Goal: Feedback & Contribution: Leave review/rating

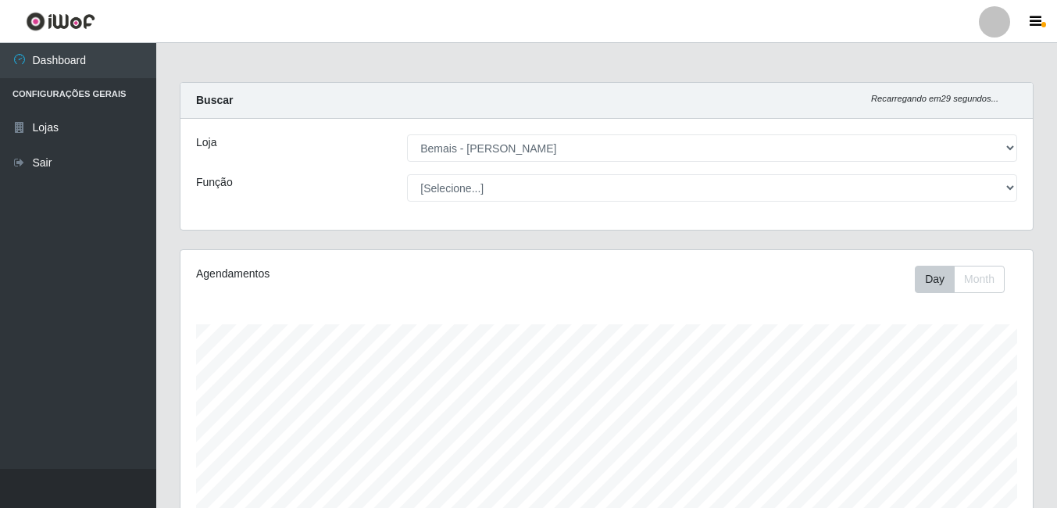
select select "230"
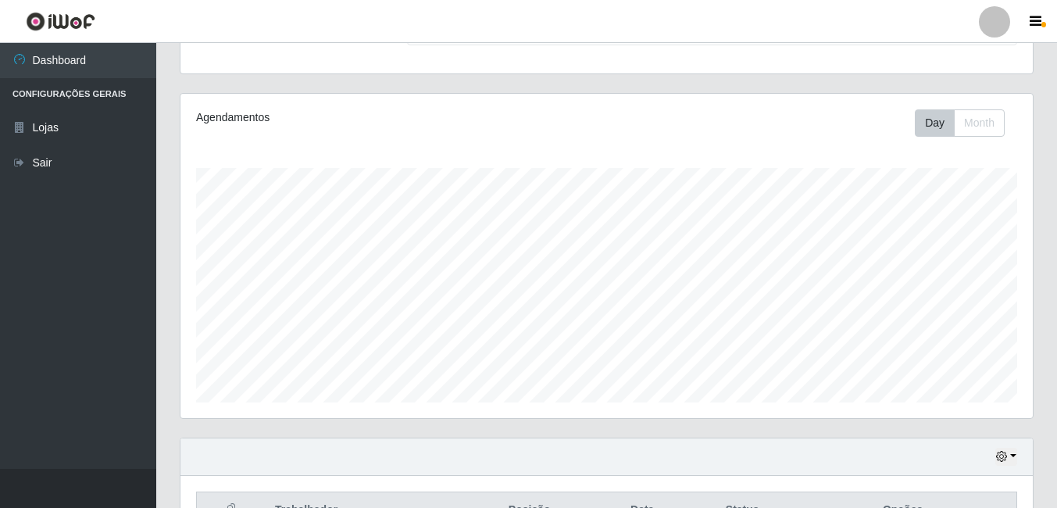
click at [468, 99] on div "Agendamentos Day Month 01/08 Agendamentos 84.72" at bounding box center [607, 256] width 853 height 324
click at [245, 21] on header "Perfil Alterar Senha Sair" at bounding box center [528, 21] width 1057 height 43
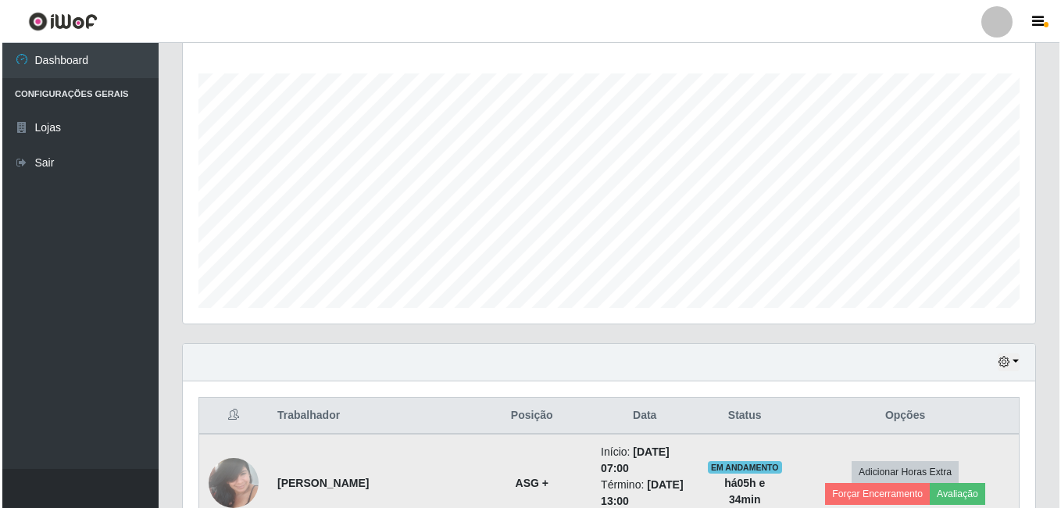
scroll to position [391, 0]
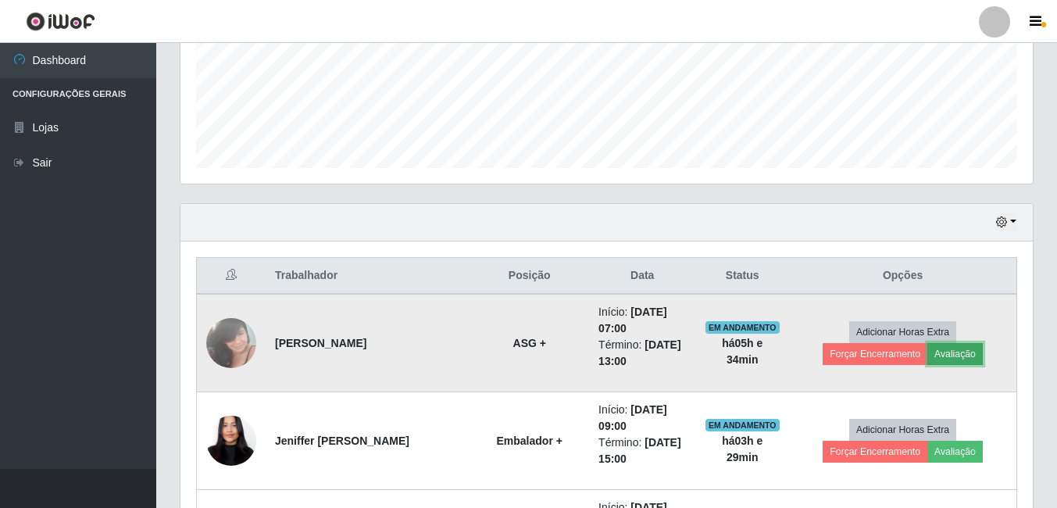
click at [928, 356] on button "Avaliação" at bounding box center [955, 354] width 55 height 22
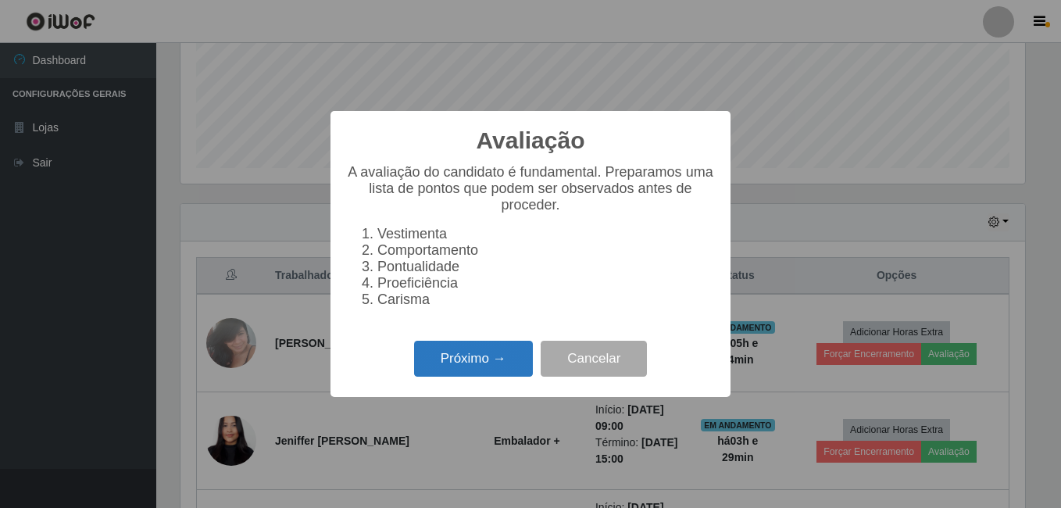
click at [489, 377] on button "Próximo →" at bounding box center [473, 359] width 119 height 37
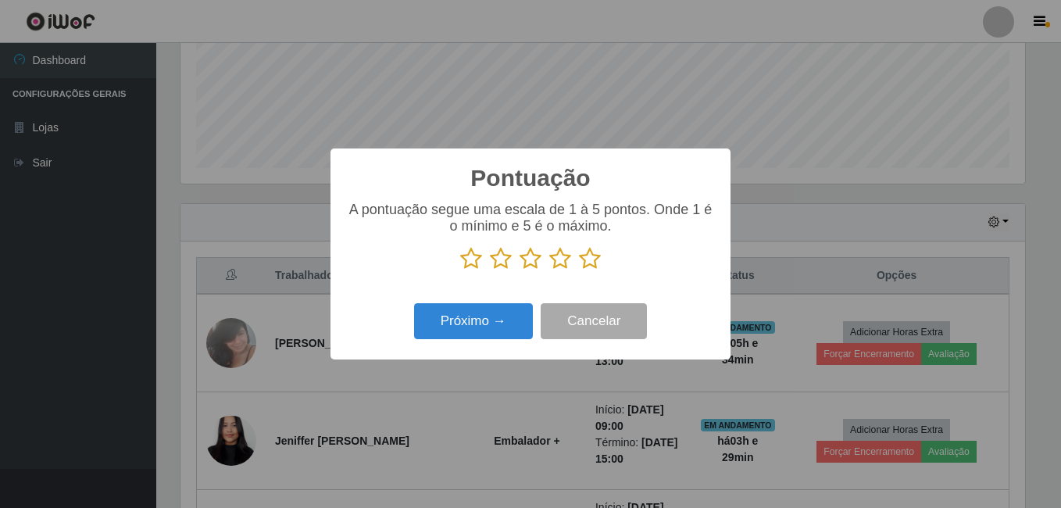
click at [584, 266] on icon at bounding box center [590, 258] width 22 height 23
click at [579, 270] on input "radio" at bounding box center [579, 270] width 0 height 0
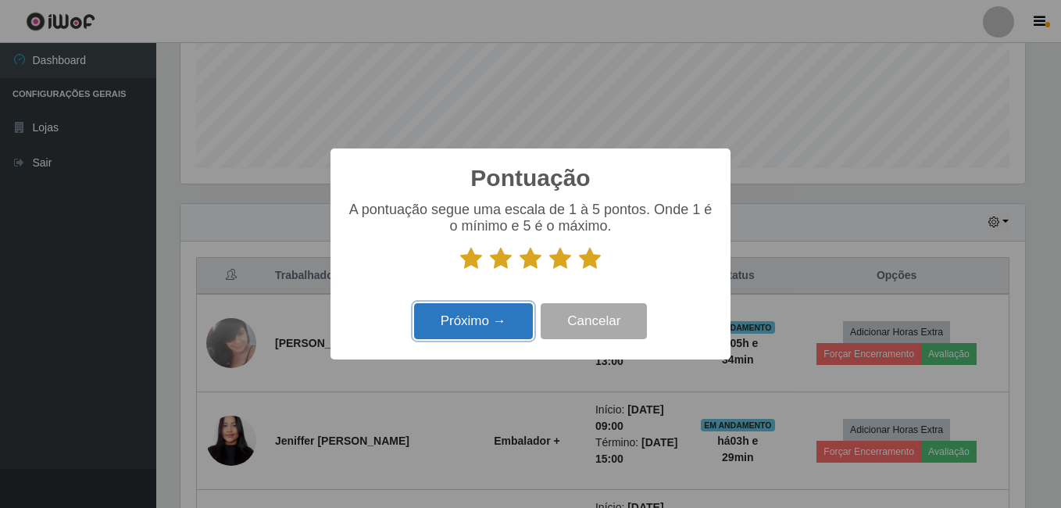
click at [493, 319] on button "Próximo →" at bounding box center [473, 321] width 119 height 37
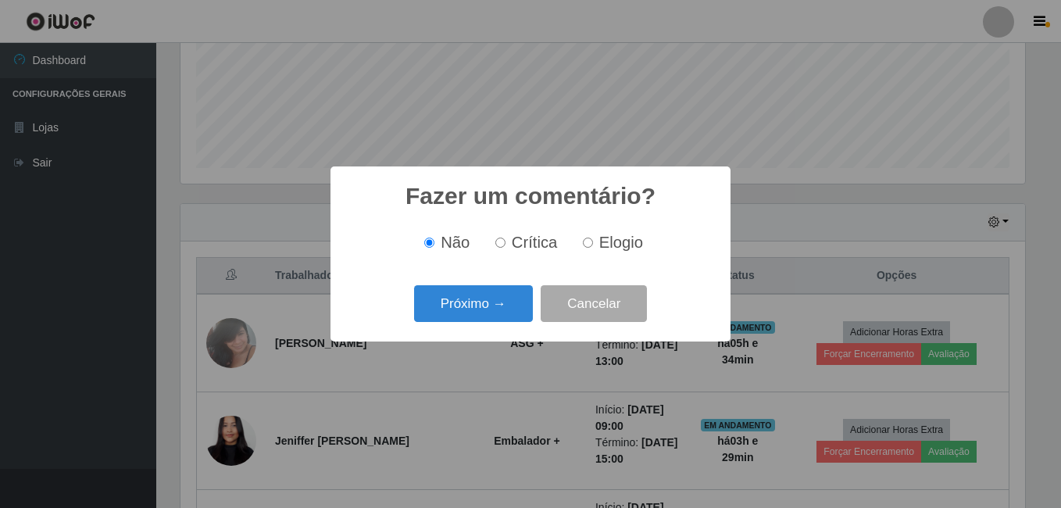
click at [484, 317] on button "Próximo →" at bounding box center [473, 303] width 119 height 37
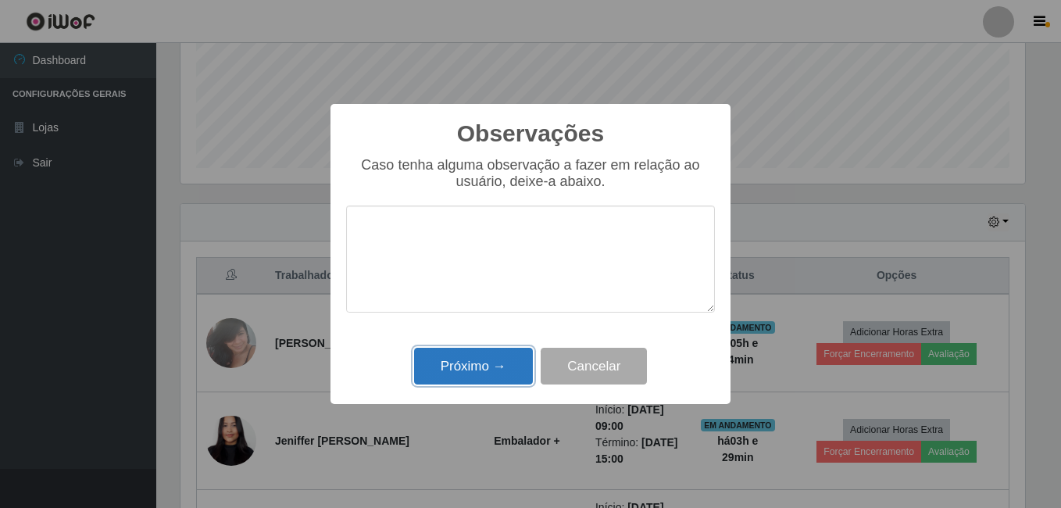
click at [506, 366] on button "Próximo →" at bounding box center [473, 366] width 119 height 37
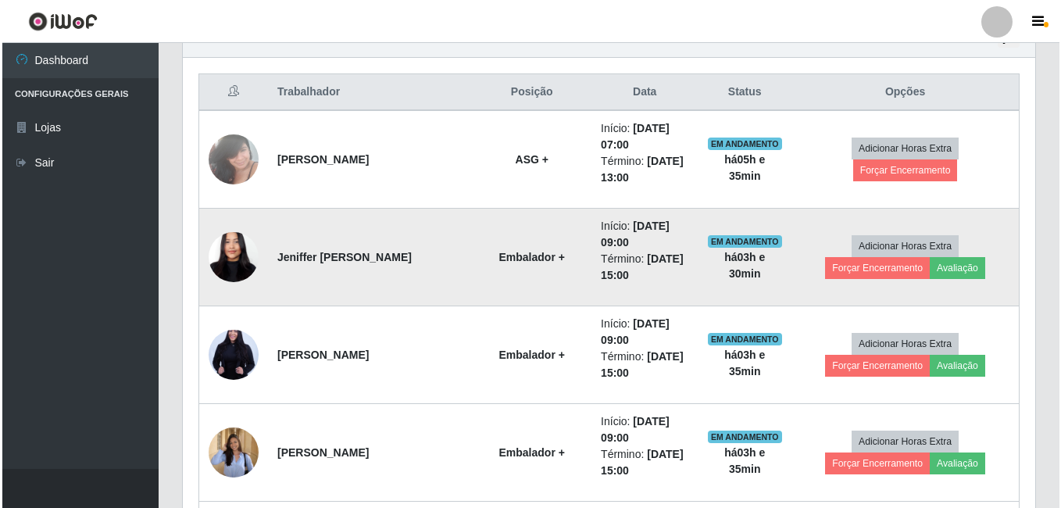
scroll to position [547, 0]
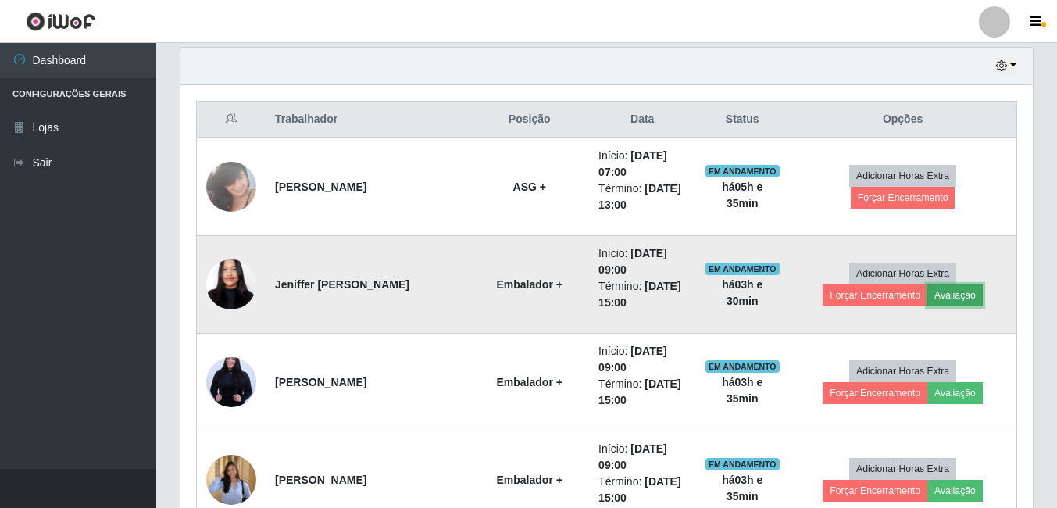
click at [928, 302] on button "Avaliação" at bounding box center [955, 295] width 55 height 22
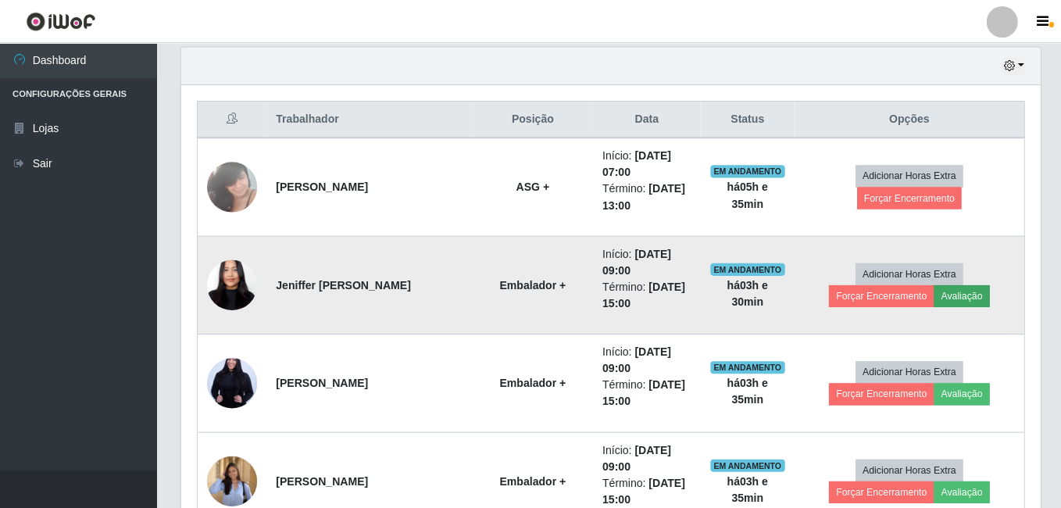
scroll to position [324, 845]
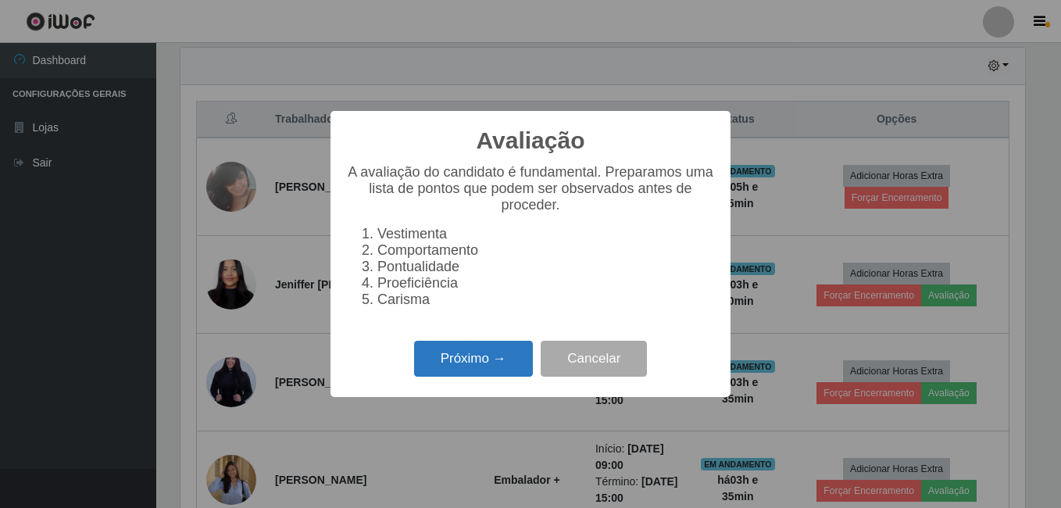
click at [508, 366] on button "Próximo →" at bounding box center [473, 359] width 119 height 37
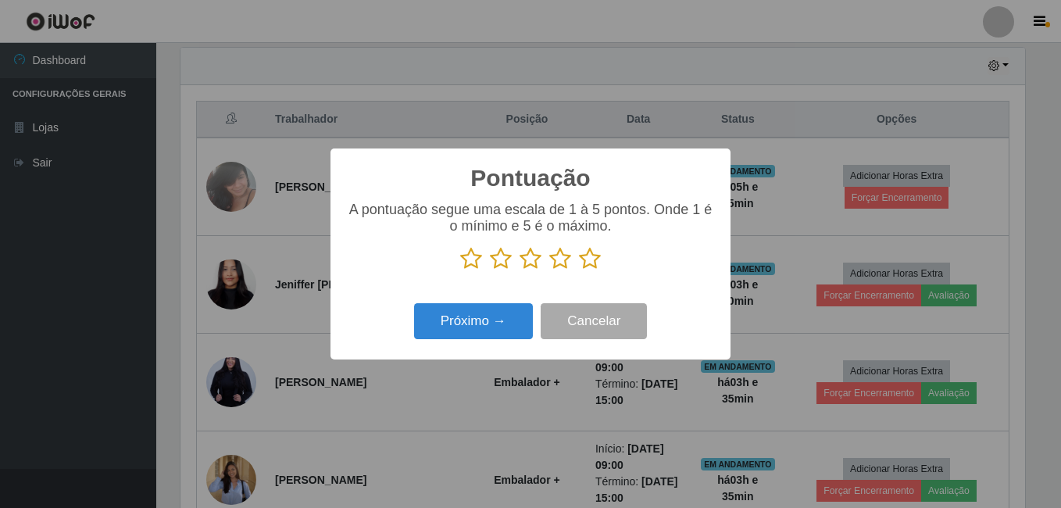
scroll to position [781175, 780654]
click at [587, 252] on icon at bounding box center [590, 258] width 22 height 23
click at [579, 270] on input "radio" at bounding box center [579, 270] width 0 height 0
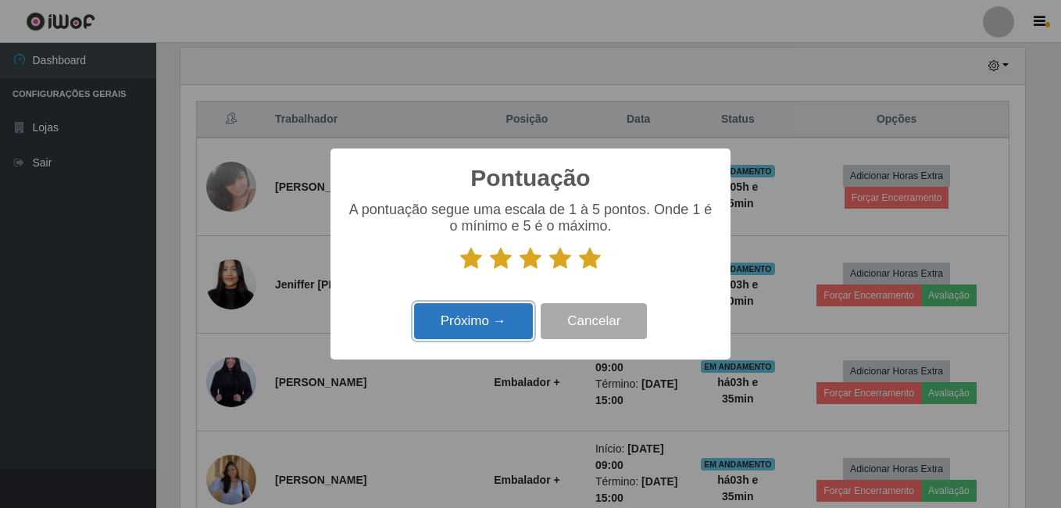
click at [491, 325] on button "Próximo →" at bounding box center [473, 321] width 119 height 37
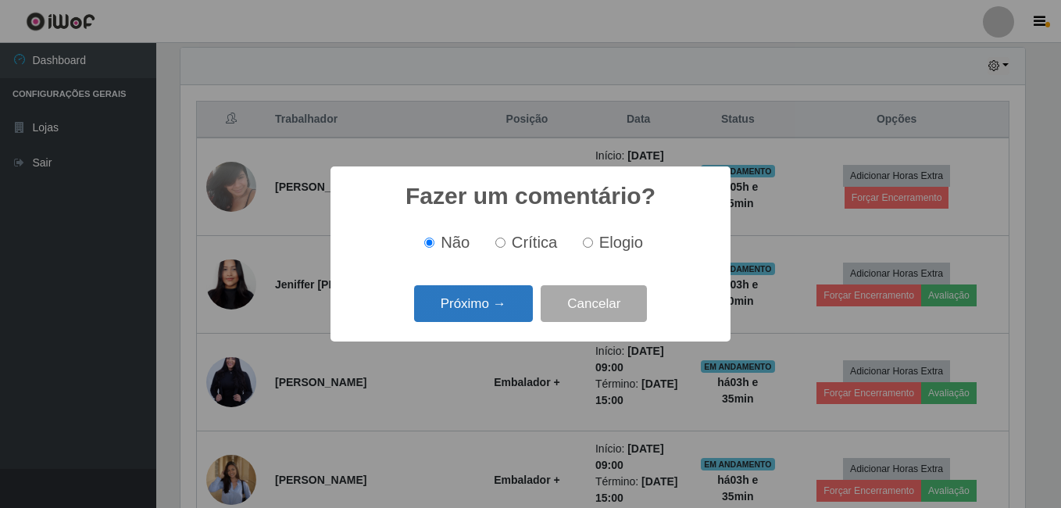
click at [469, 305] on button "Próximo →" at bounding box center [473, 303] width 119 height 37
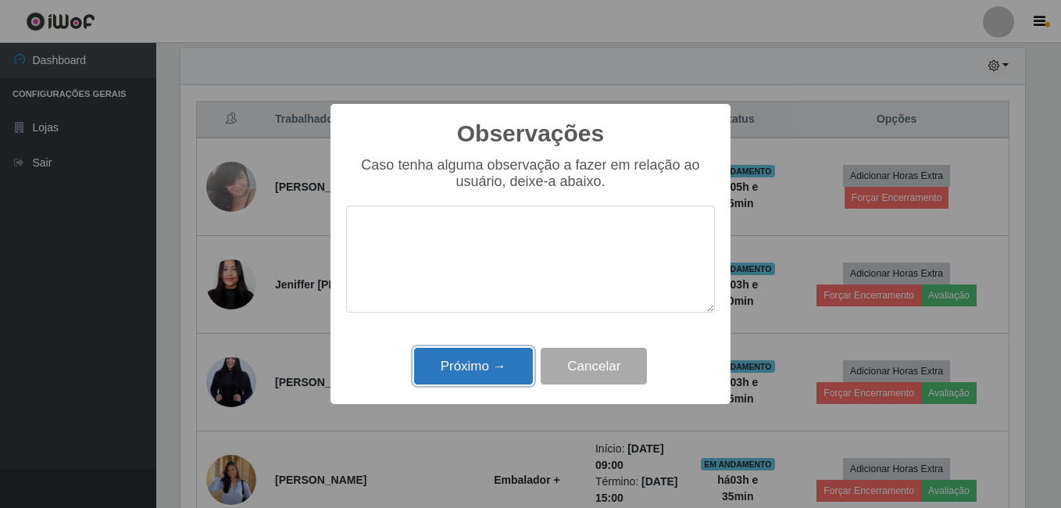
click at [488, 351] on button "Próximo →" at bounding box center [473, 366] width 119 height 37
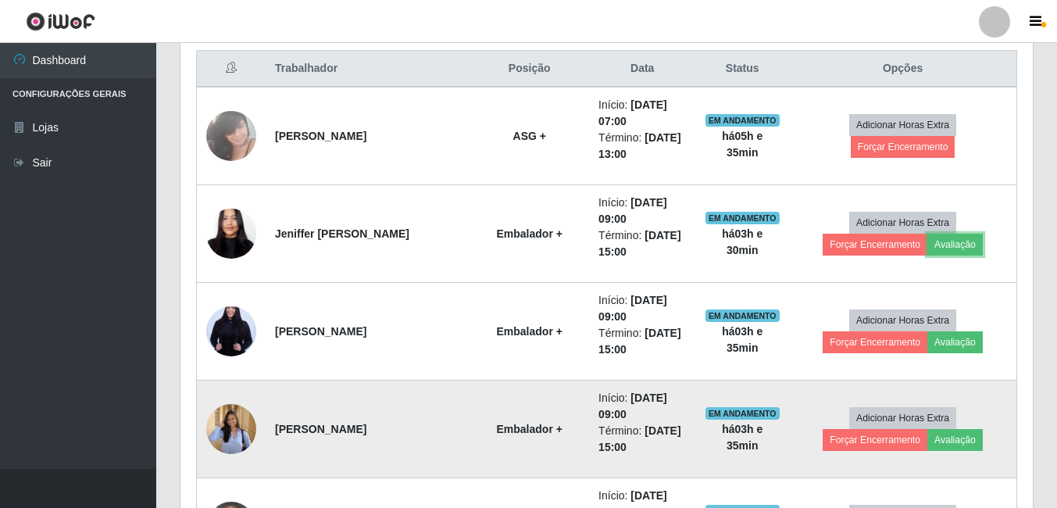
scroll to position [625, 0]
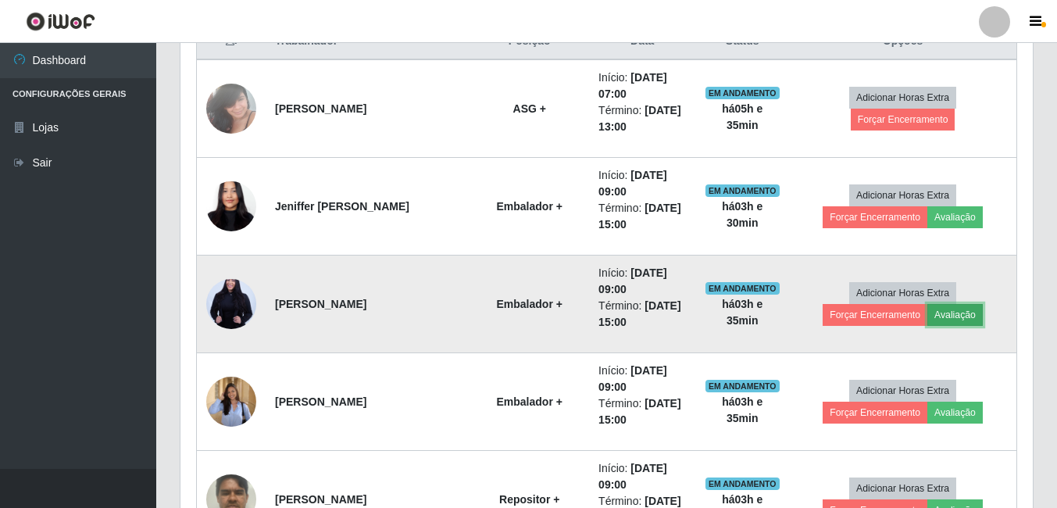
click at [928, 320] on button "Avaliação" at bounding box center [955, 315] width 55 height 22
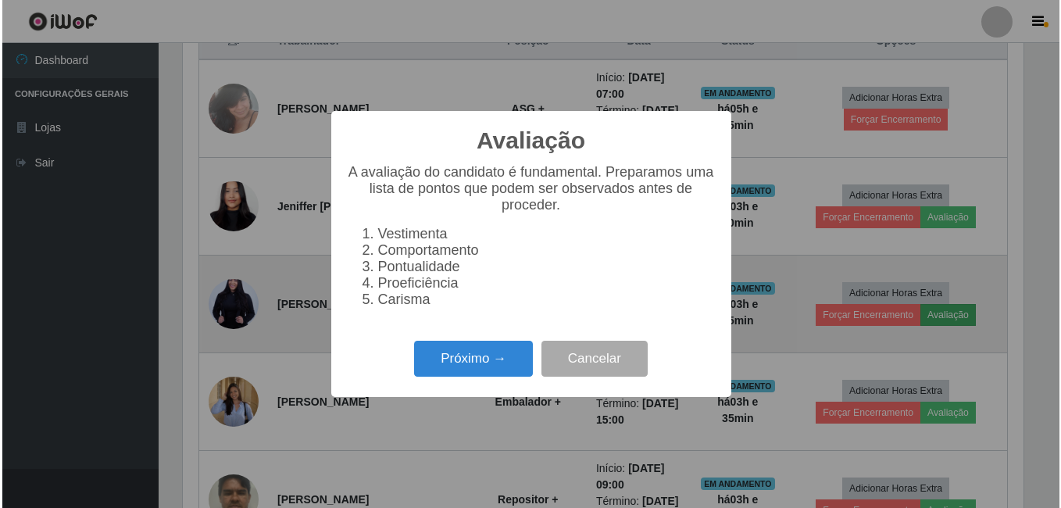
scroll to position [324, 845]
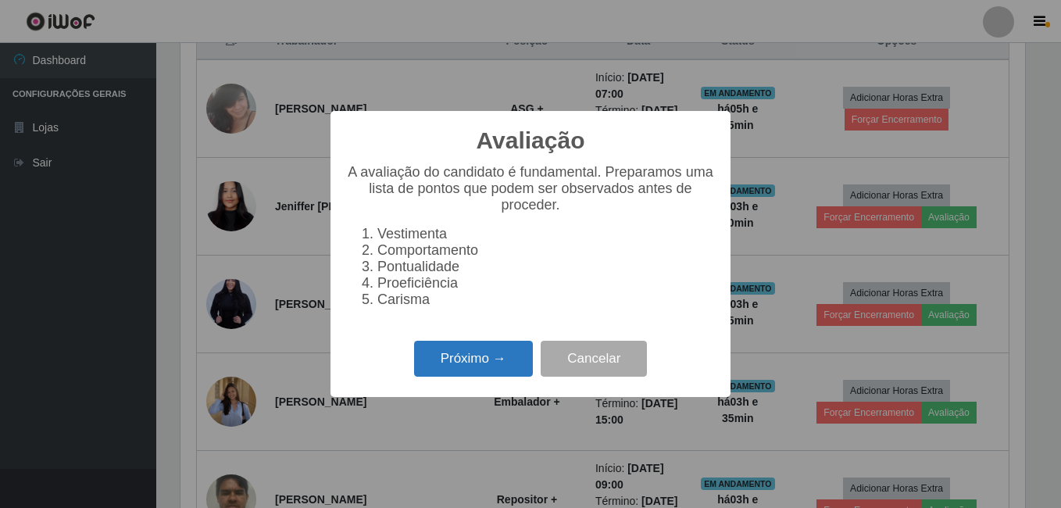
click at [487, 377] on button "Próximo →" at bounding box center [473, 359] width 119 height 37
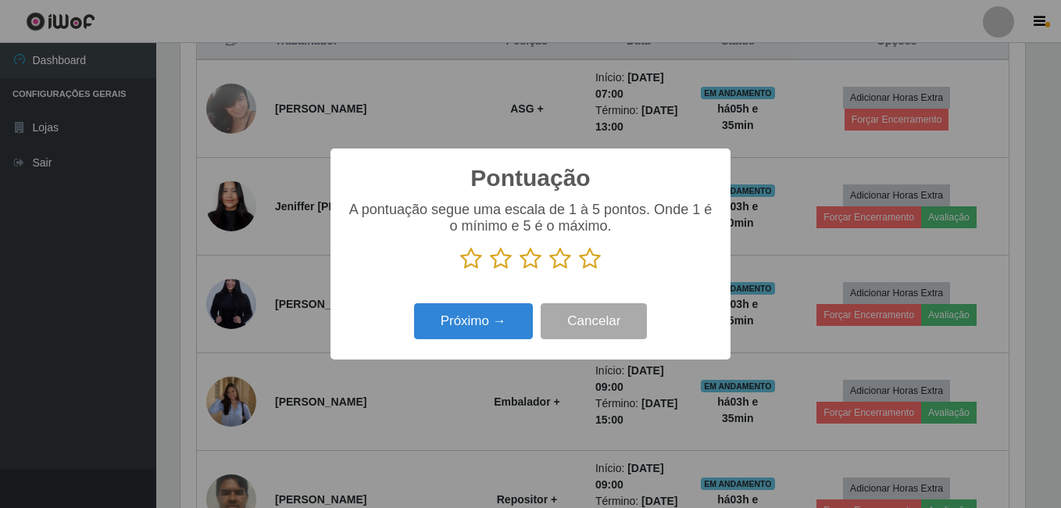
click at [592, 261] on icon at bounding box center [590, 258] width 22 height 23
click at [579, 270] on input "radio" at bounding box center [579, 270] width 0 height 0
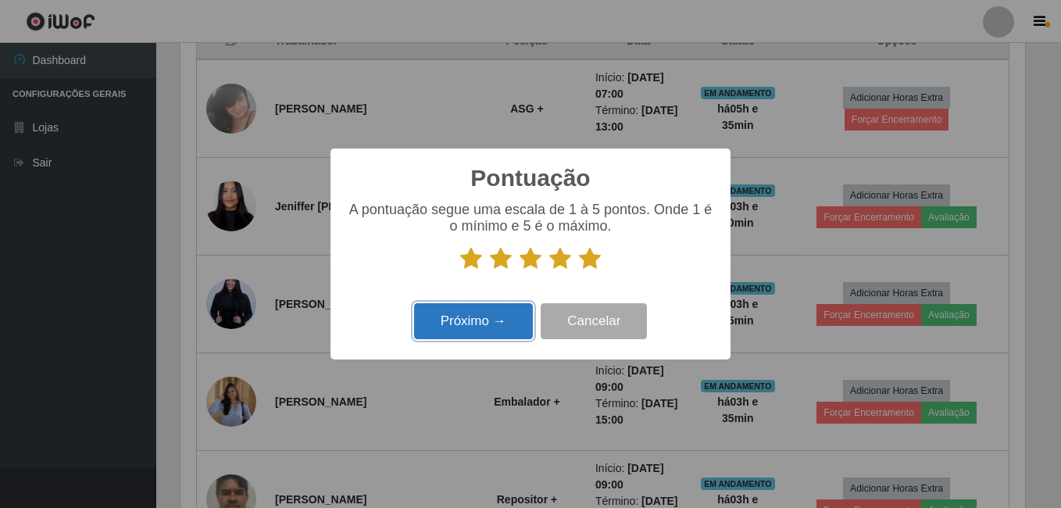
click at [472, 331] on button "Próximo →" at bounding box center [473, 321] width 119 height 37
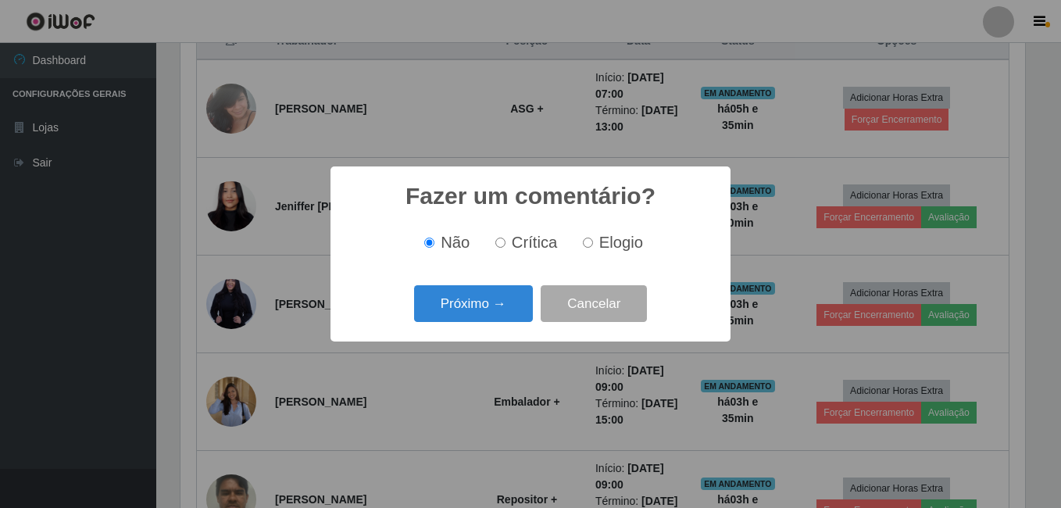
click at [467, 312] on button "Próximo →" at bounding box center [473, 303] width 119 height 37
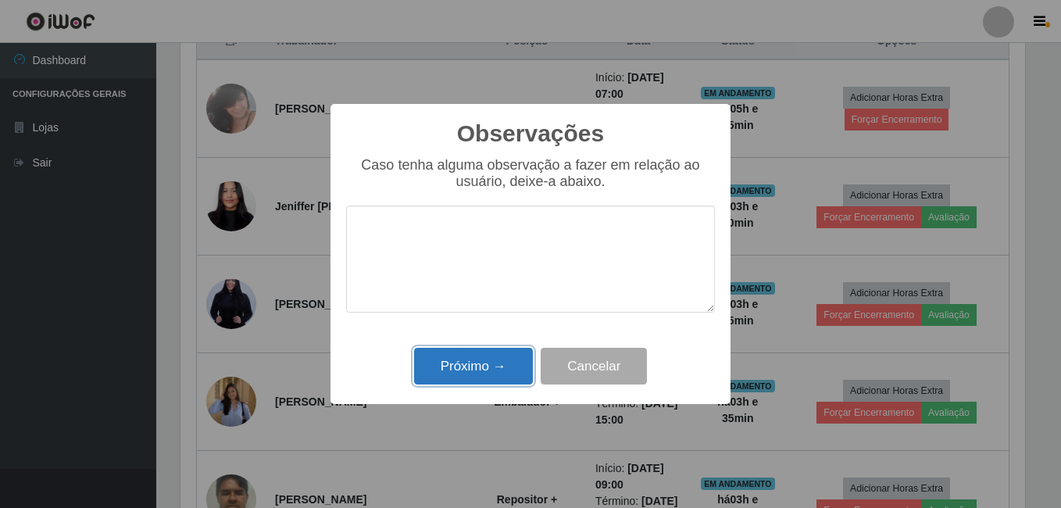
click at [477, 362] on button "Próximo →" at bounding box center [473, 366] width 119 height 37
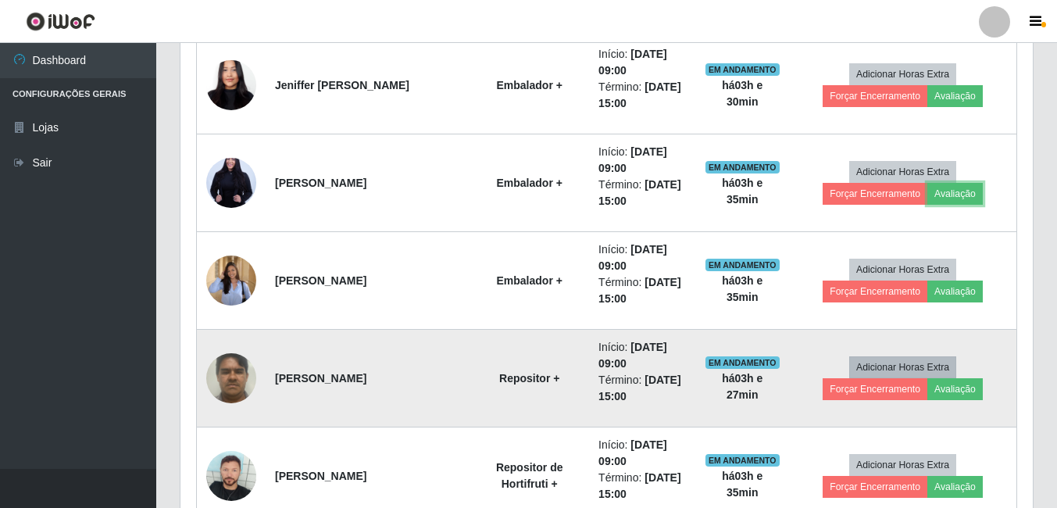
scroll to position [781, 0]
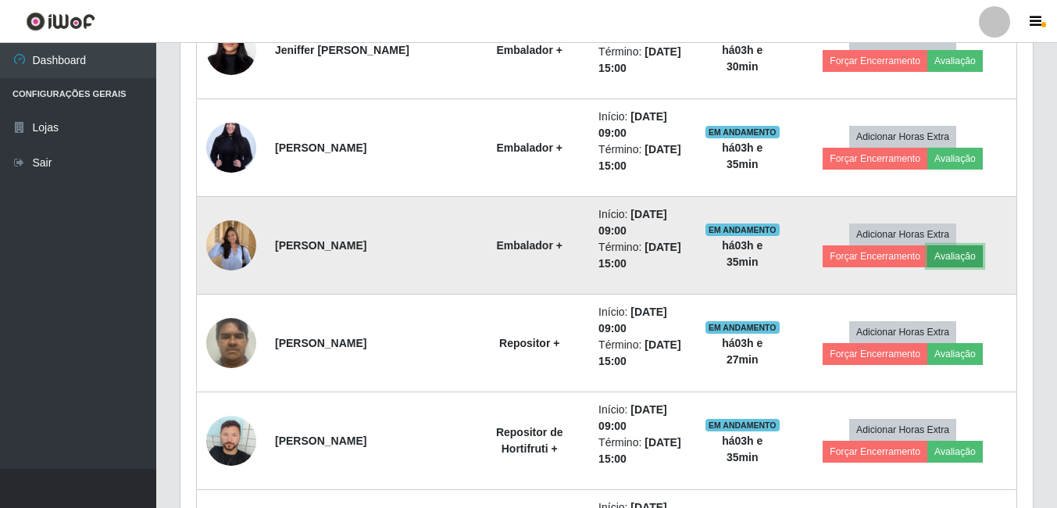
click at [928, 262] on button "Avaliação" at bounding box center [955, 256] width 55 height 22
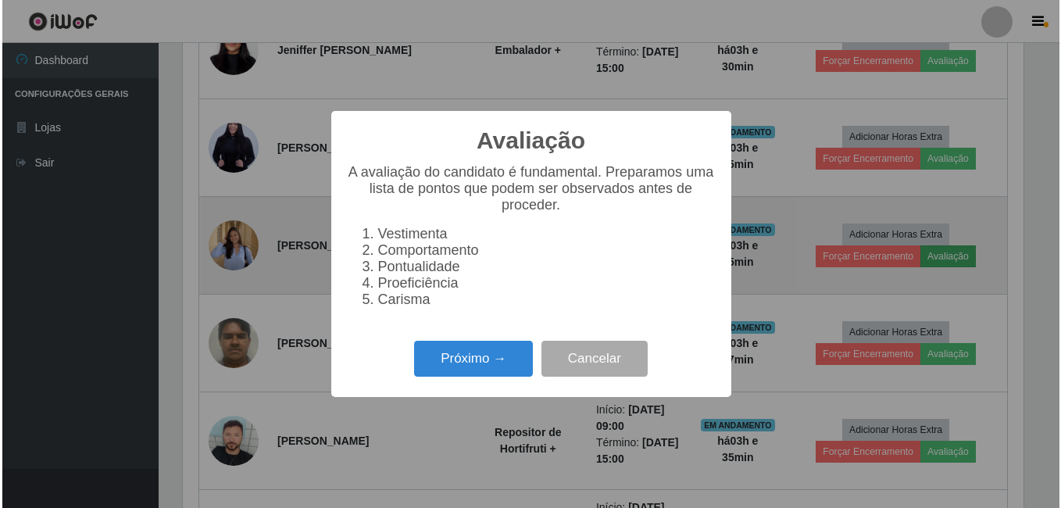
scroll to position [324, 845]
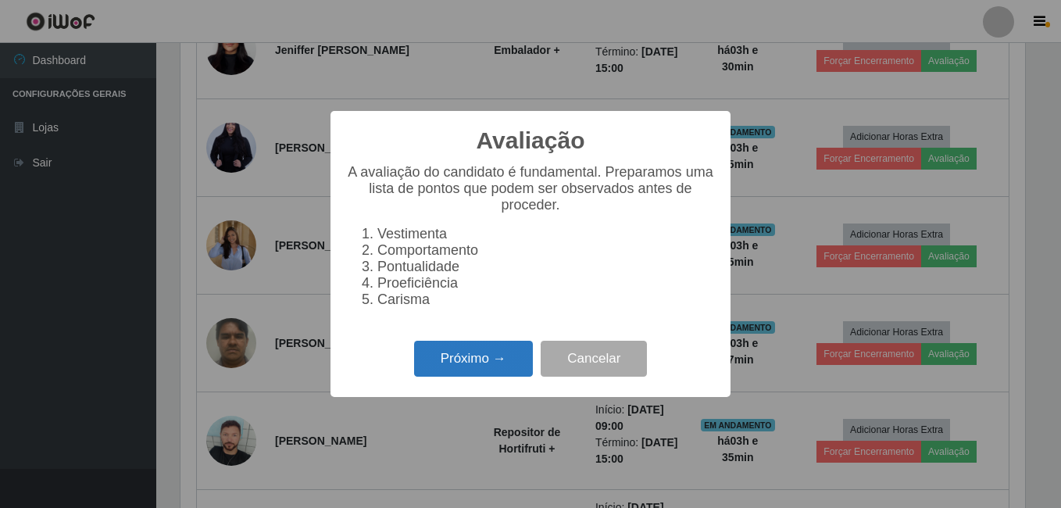
click at [510, 357] on button "Próximo →" at bounding box center [473, 359] width 119 height 37
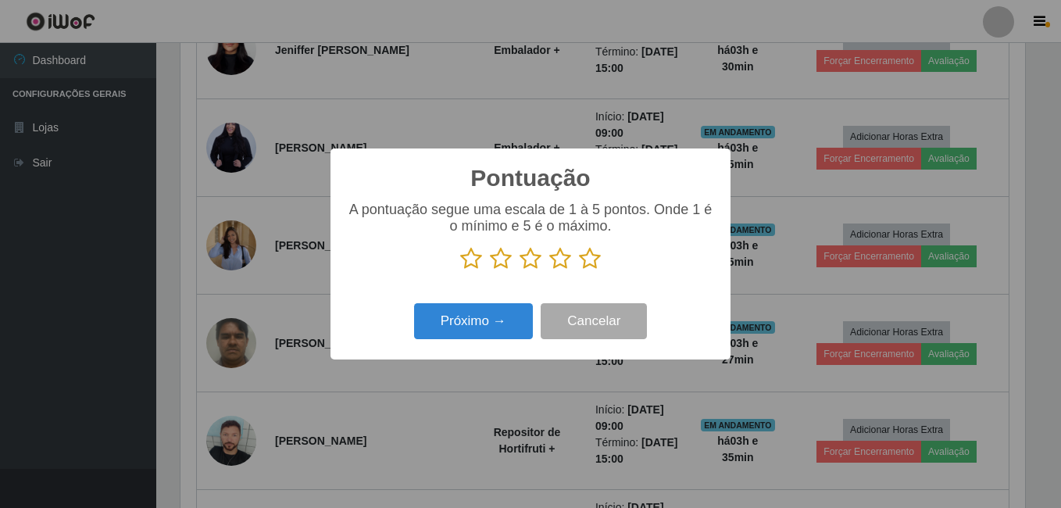
scroll to position [781175, 780654]
click at [587, 261] on icon at bounding box center [590, 258] width 22 height 23
click at [579, 270] on input "radio" at bounding box center [579, 270] width 0 height 0
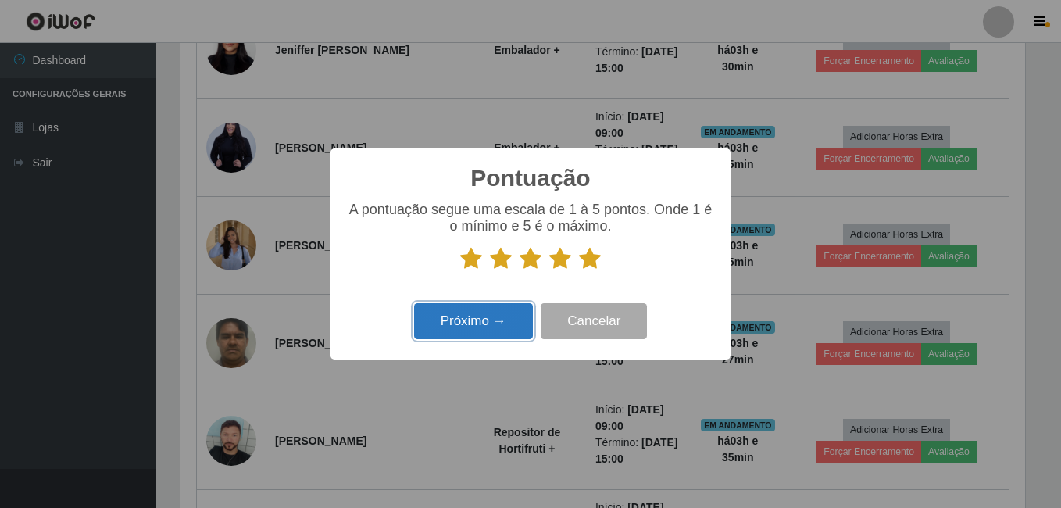
click at [495, 311] on button "Próximo →" at bounding box center [473, 321] width 119 height 37
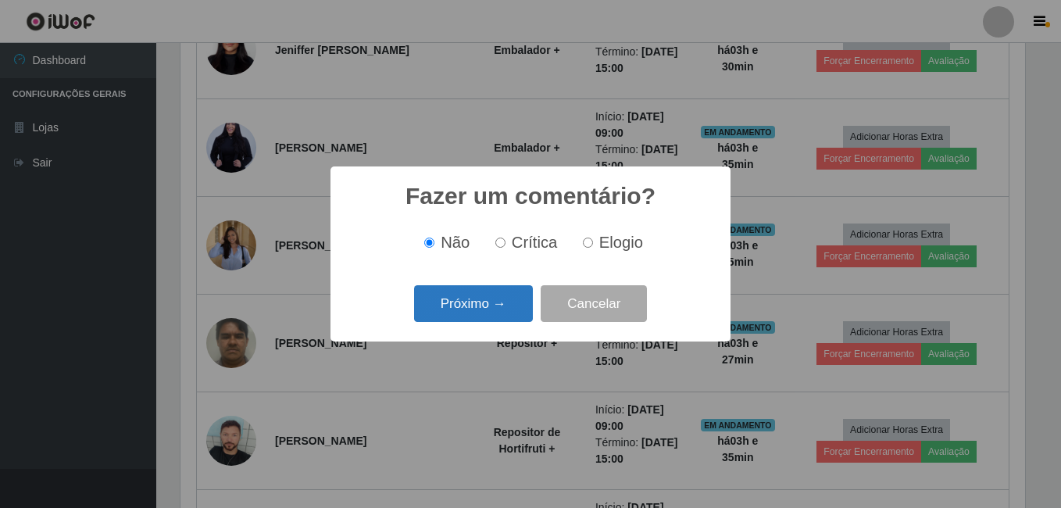
click at [473, 309] on button "Próximo →" at bounding box center [473, 303] width 119 height 37
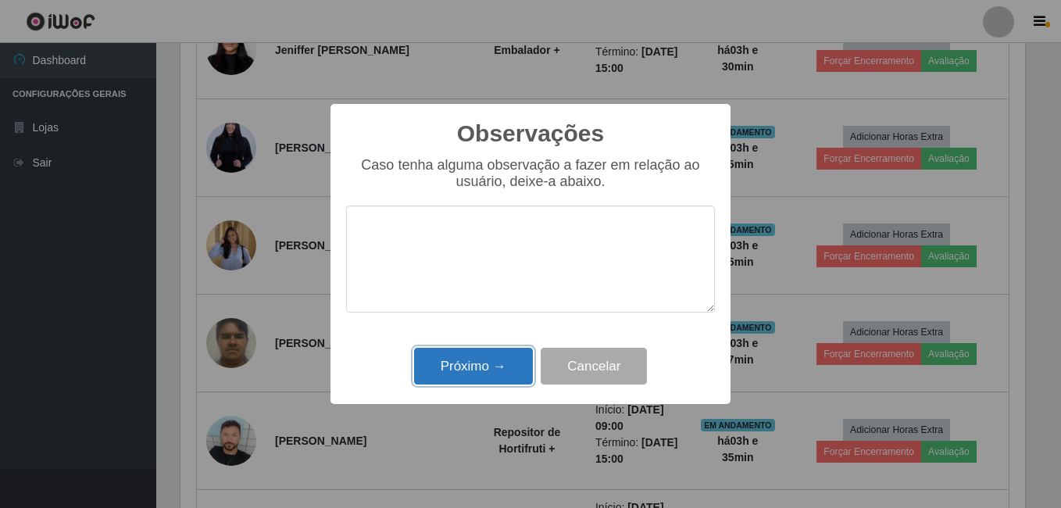
click at [485, 370] on button "Próximo →" at bounding box center [473, 366] width 119 height 37
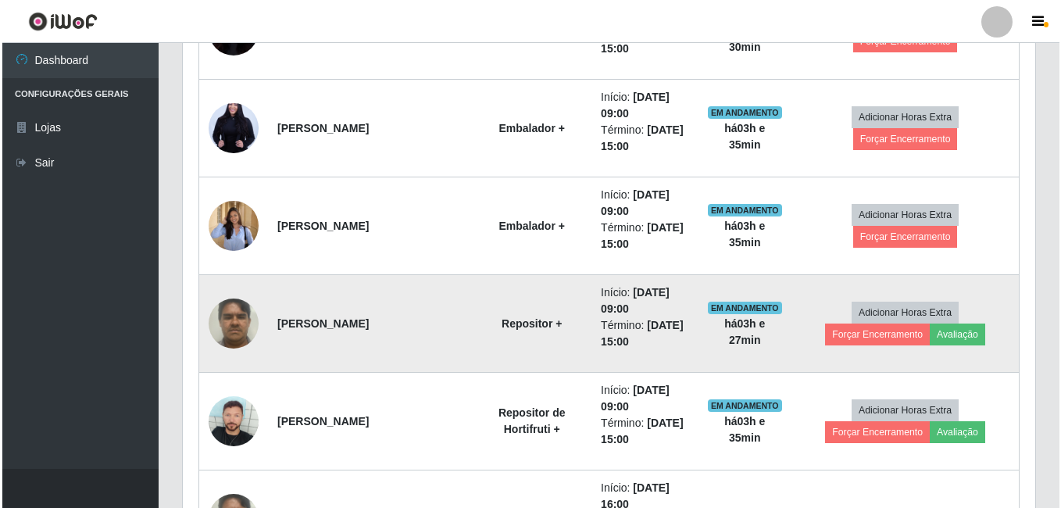
scroll to position [703, 0]
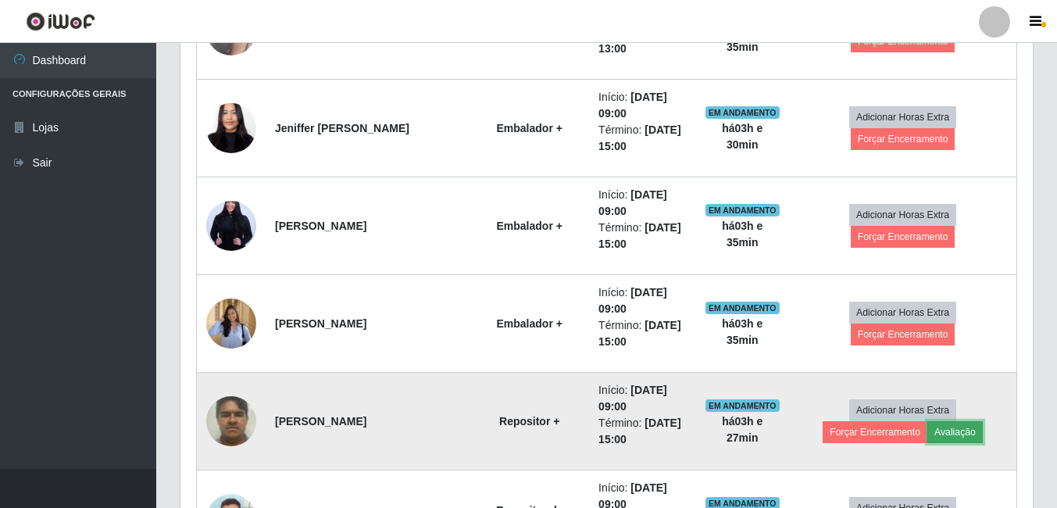
click at [928, 431] on button "Avaliação" at bounding box center [955, 432] width 55 height 22
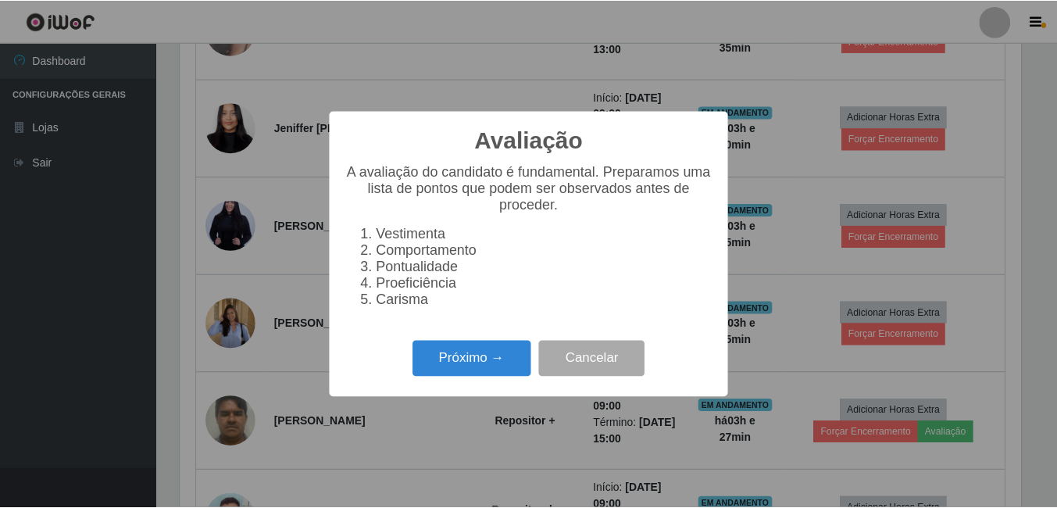
scroll to position [324, 845]
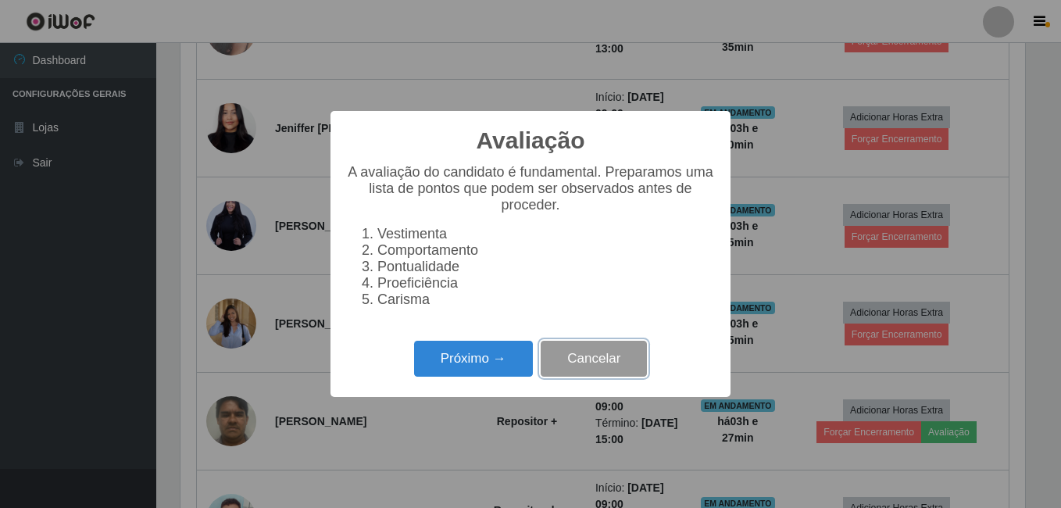
click at [642, 359] on button "Cancelar" at bounding box center [594, 359] width 106 height 37
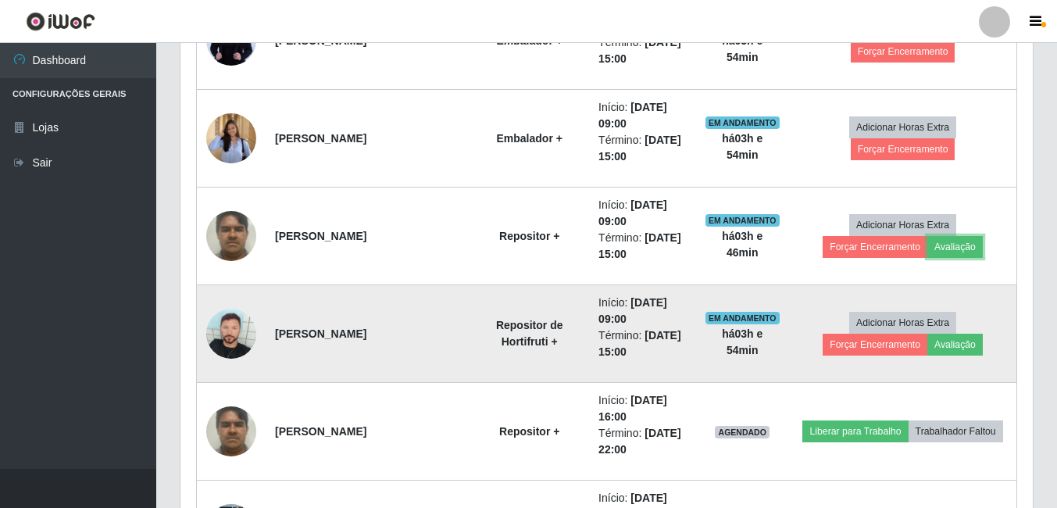
scroll to position [938, 0]
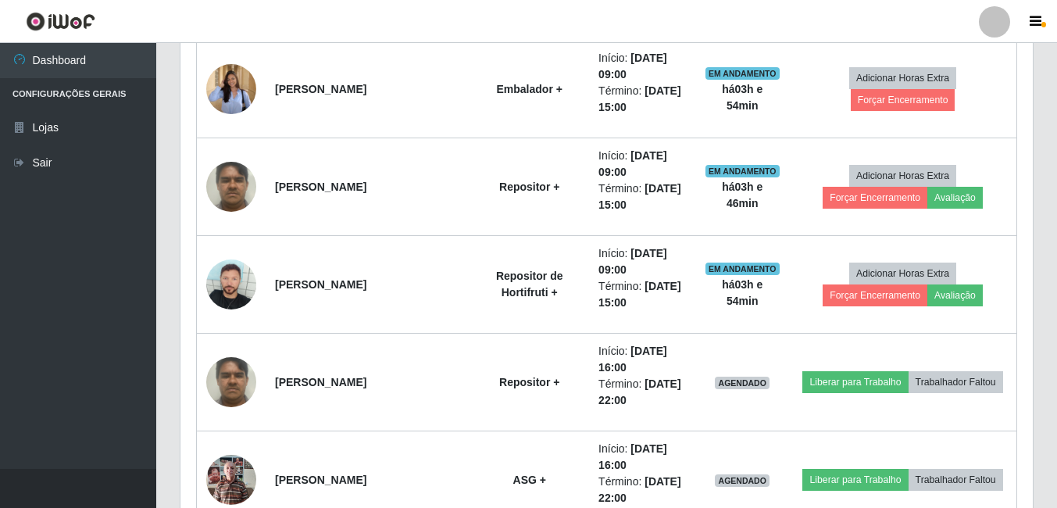
click at [203, 19] on header "Perfil Alterar Senha Sair" at bounding box center [528, 21] width 1057 height 43
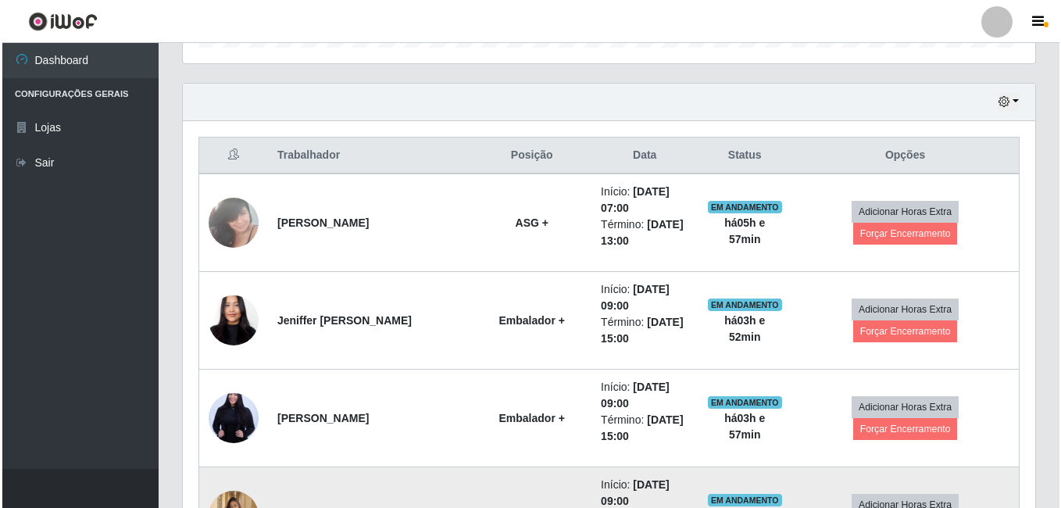
scroll to position [469, 0]
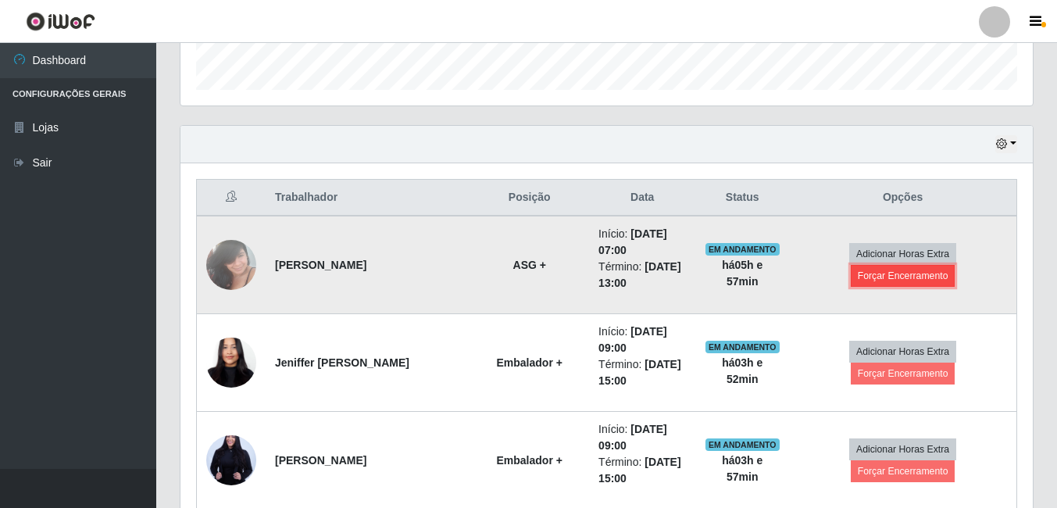
click at [954, 266] on button "Forçar Encerramento" at bounding box center [903, 276] width 105 height 22
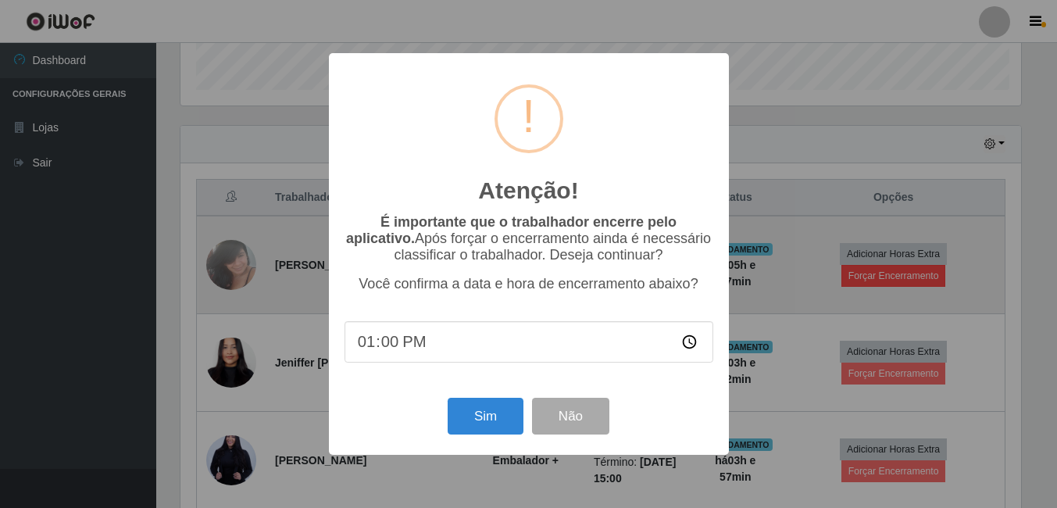
scroll to position [324, 845]
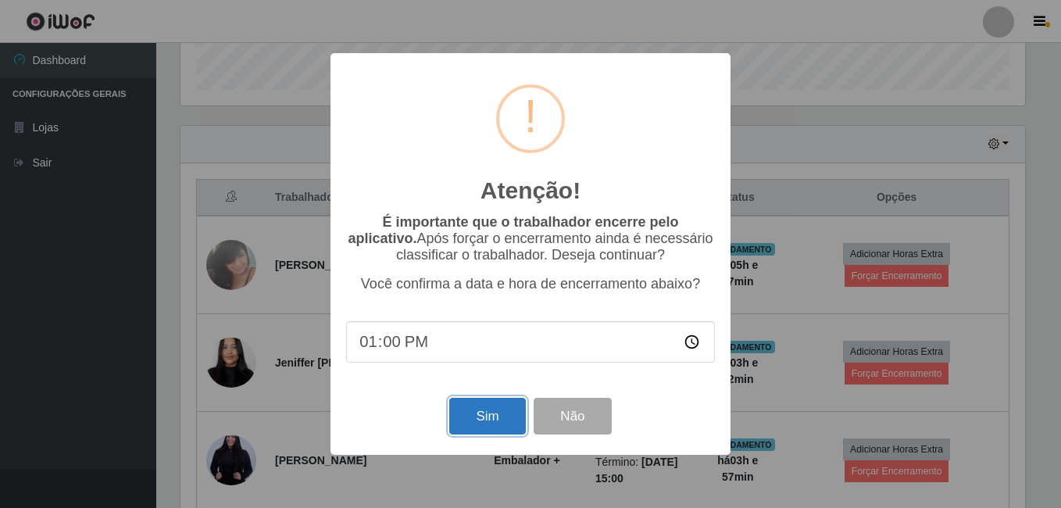
click at [513, 413] on button "Sim" at bounding box center [487, 416] width 76 height 37
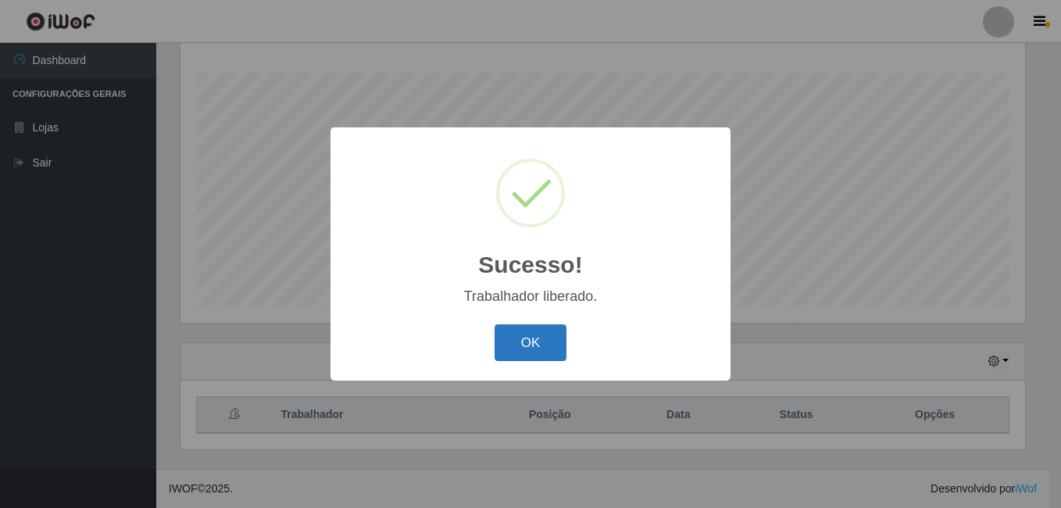
click at [536, 352] on button "OK" at bounding box center [531, 342] width 73 height 37
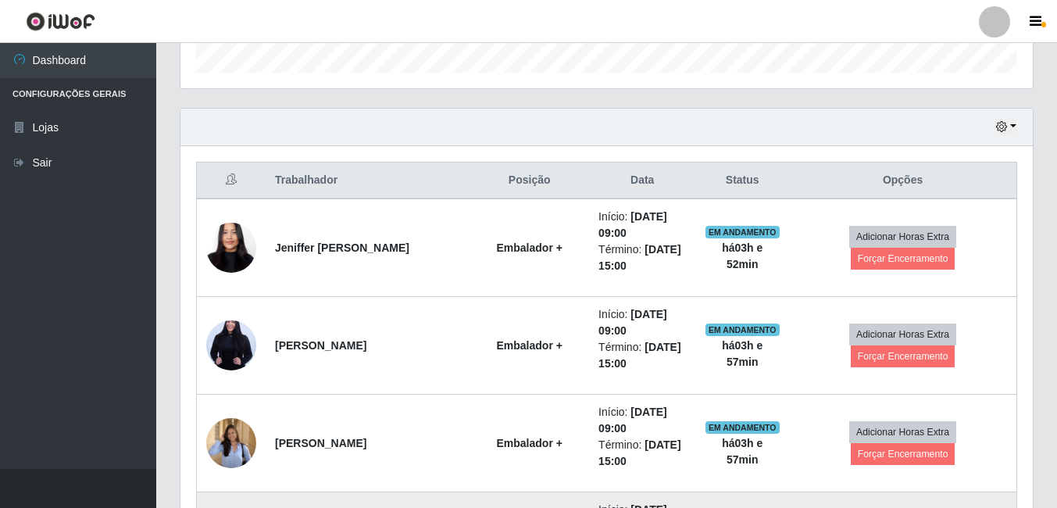
scroll to position [564, 0]
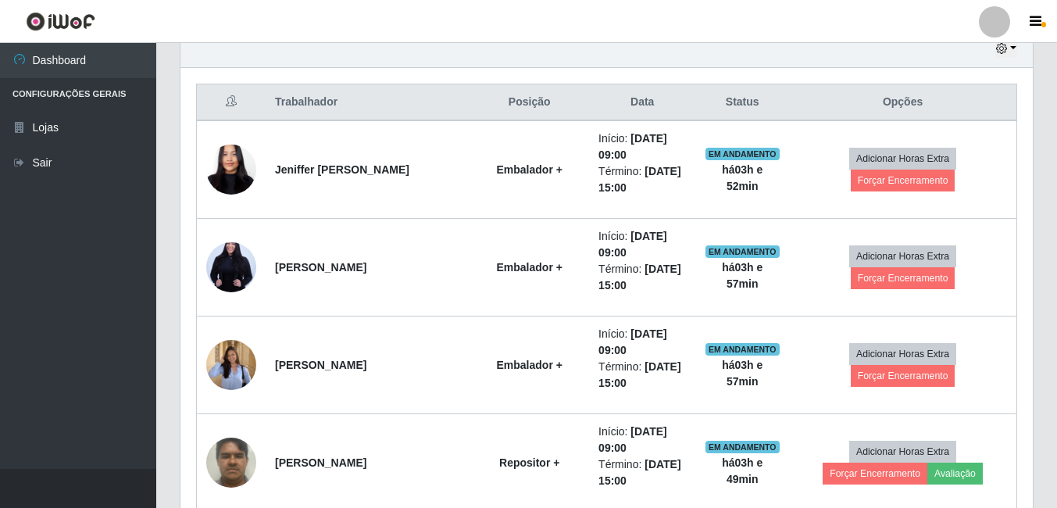
click at [351, 98] on th "Trabalhador" at bounding box center [368, 102] width 204 height 37
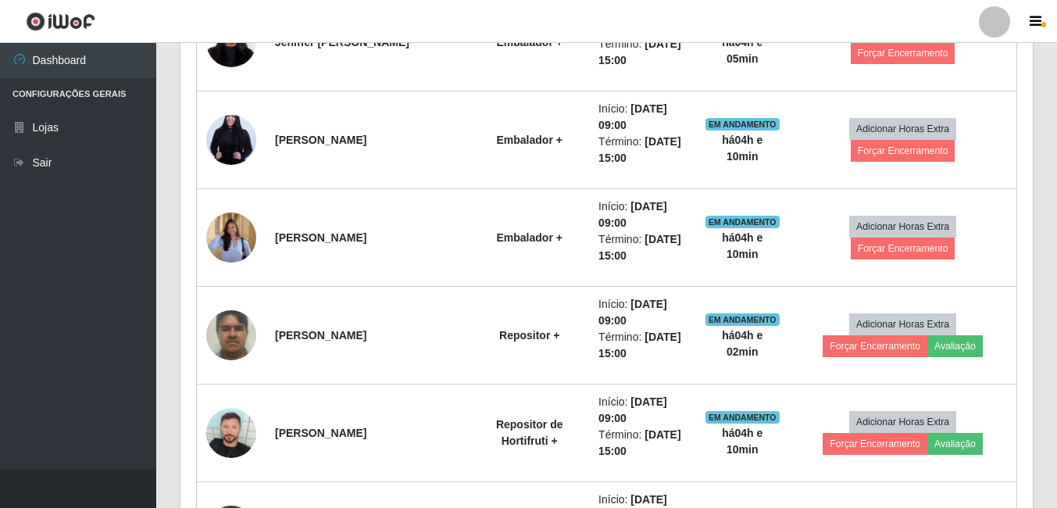
scroll to position [486, 0]
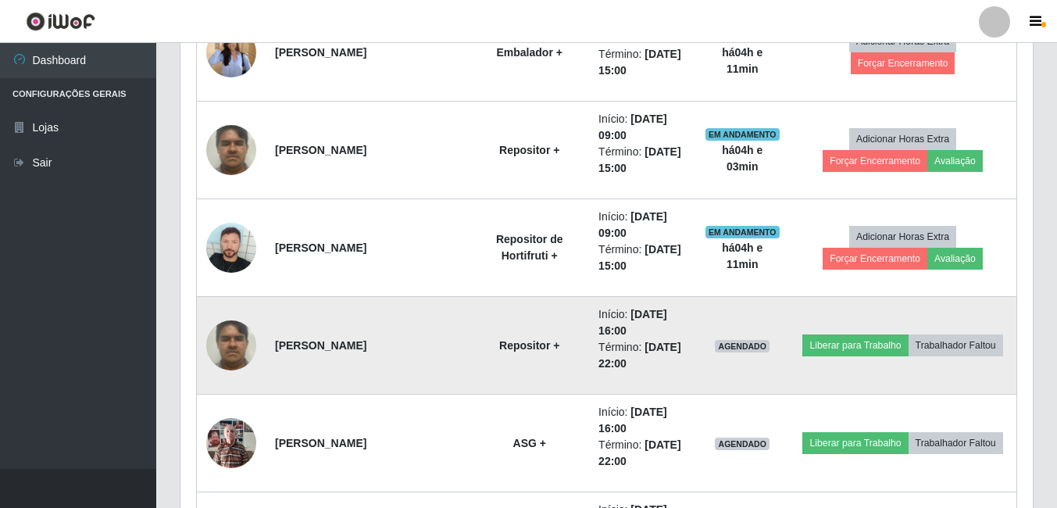
scroll to position [1111, 0]
